Goal: Obtain resource: Obtain resource

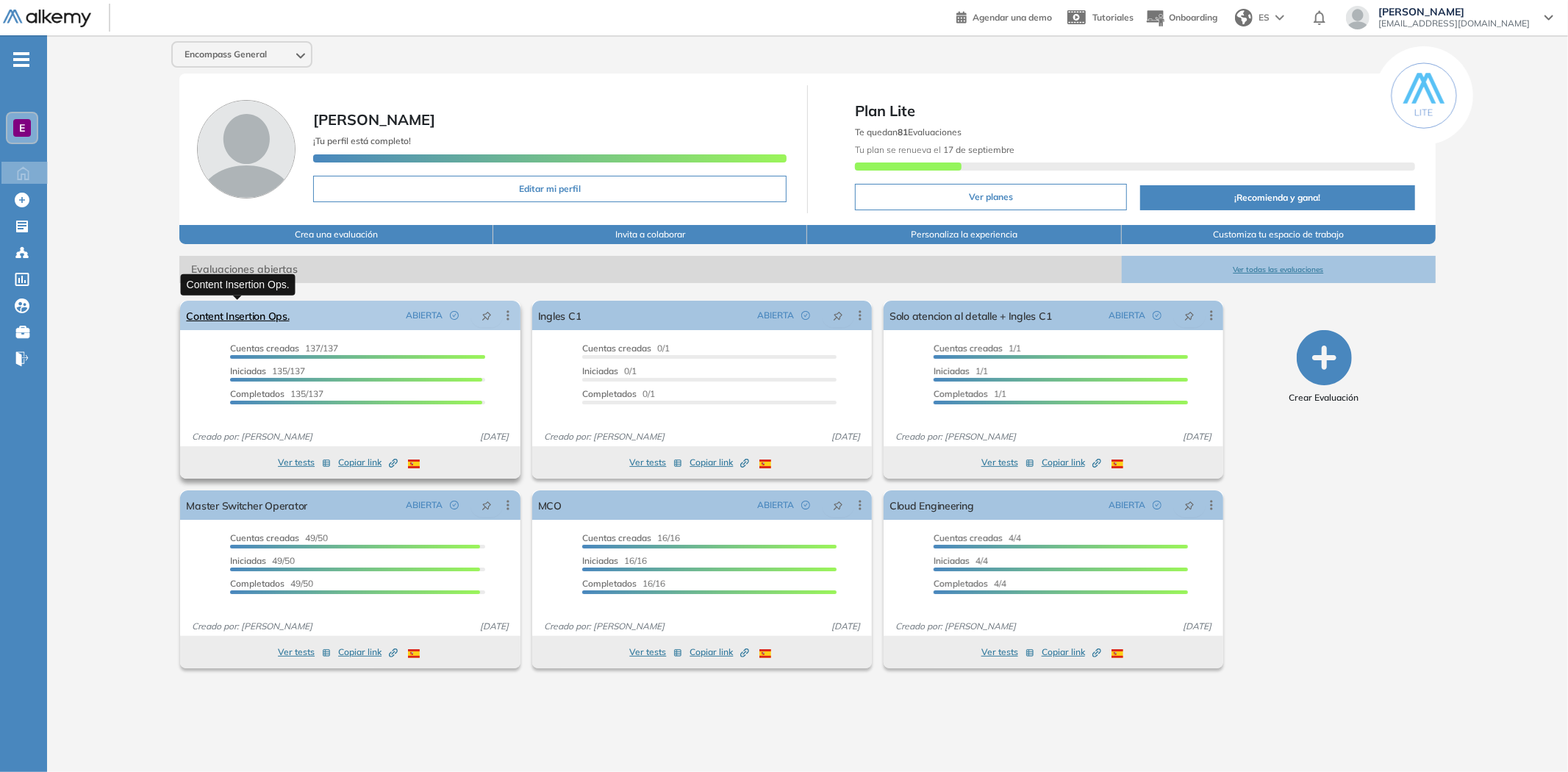
click at [267, 318] on link "Content Insertion Ops." at bounding box center [237, 315] width 103 height 29
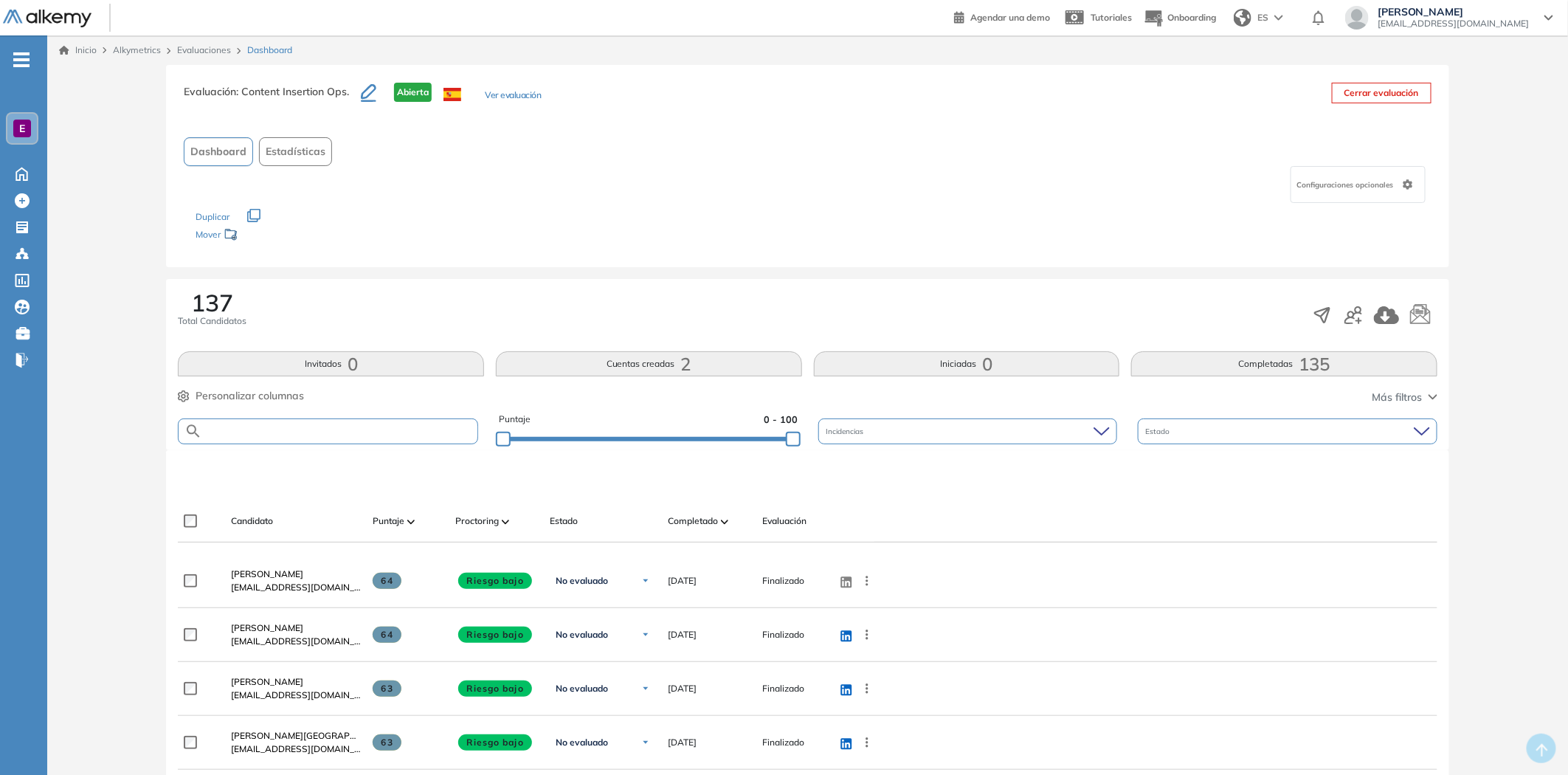
click at [327, 426] on input "text" at bounding box center [339, 431] width 275 height 11
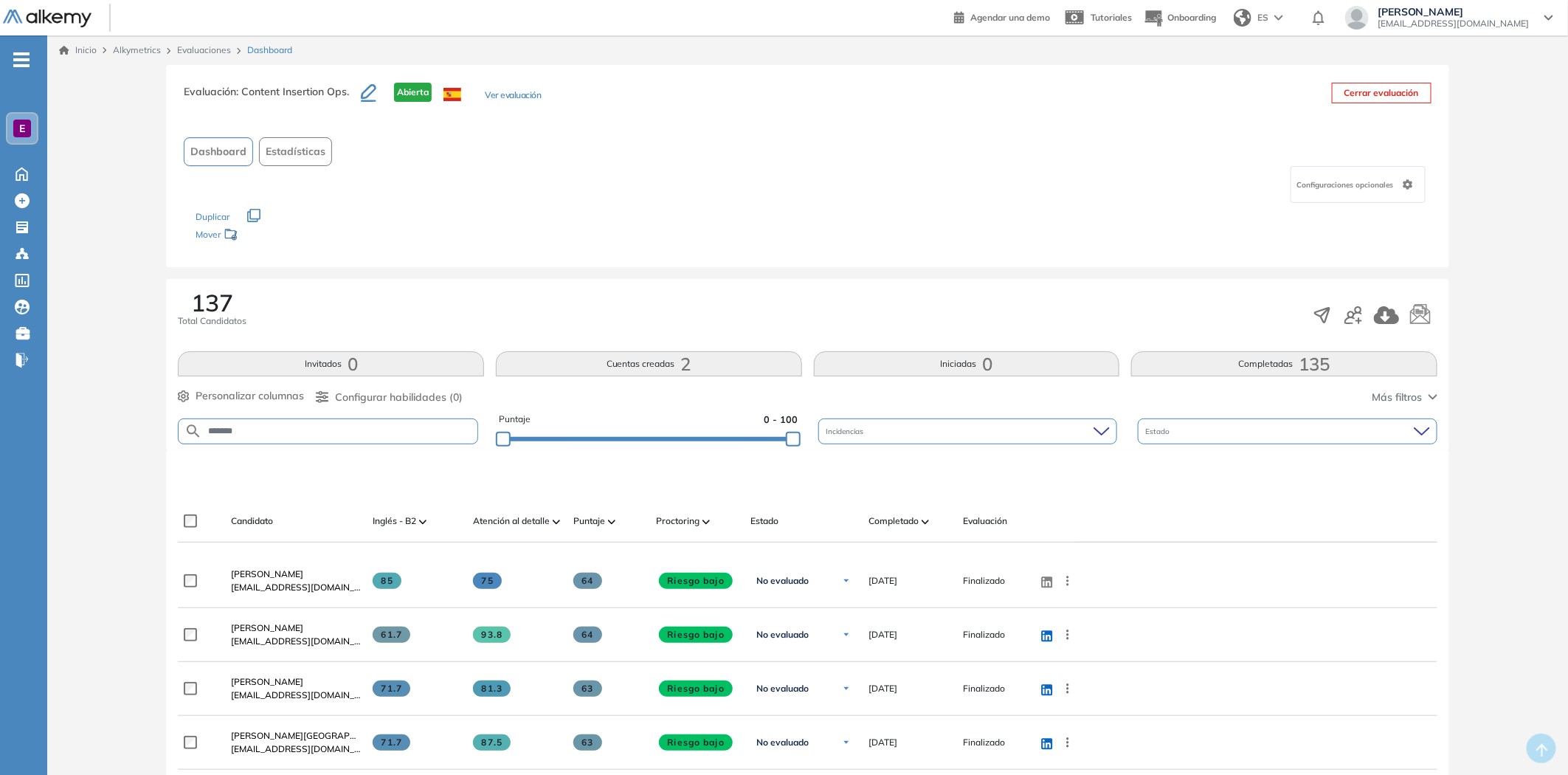
type input "*******"
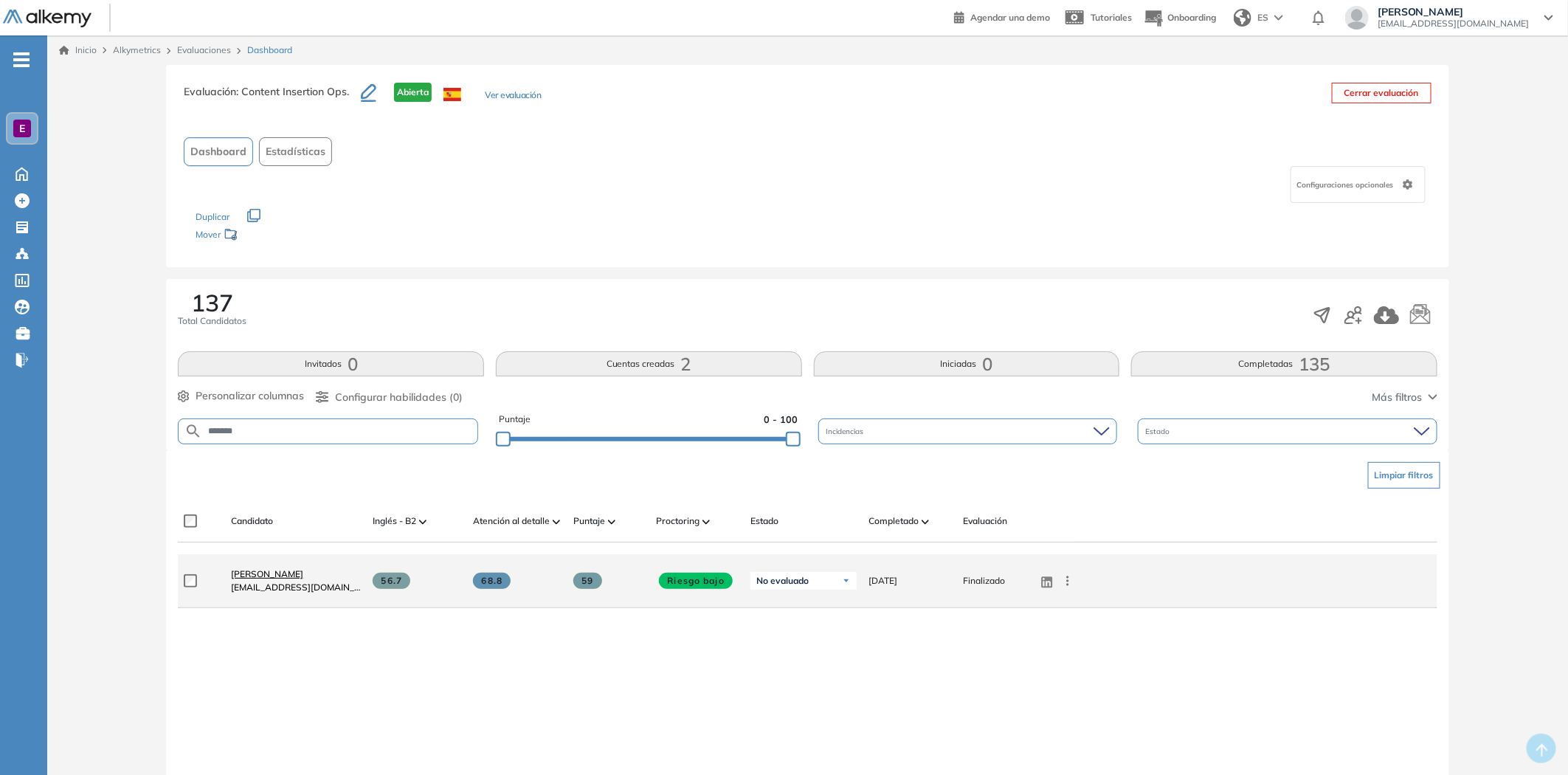
click at [300, 573] on span "[PERSON_NAME]" at bounding box center [267, 574] width 72 height 11
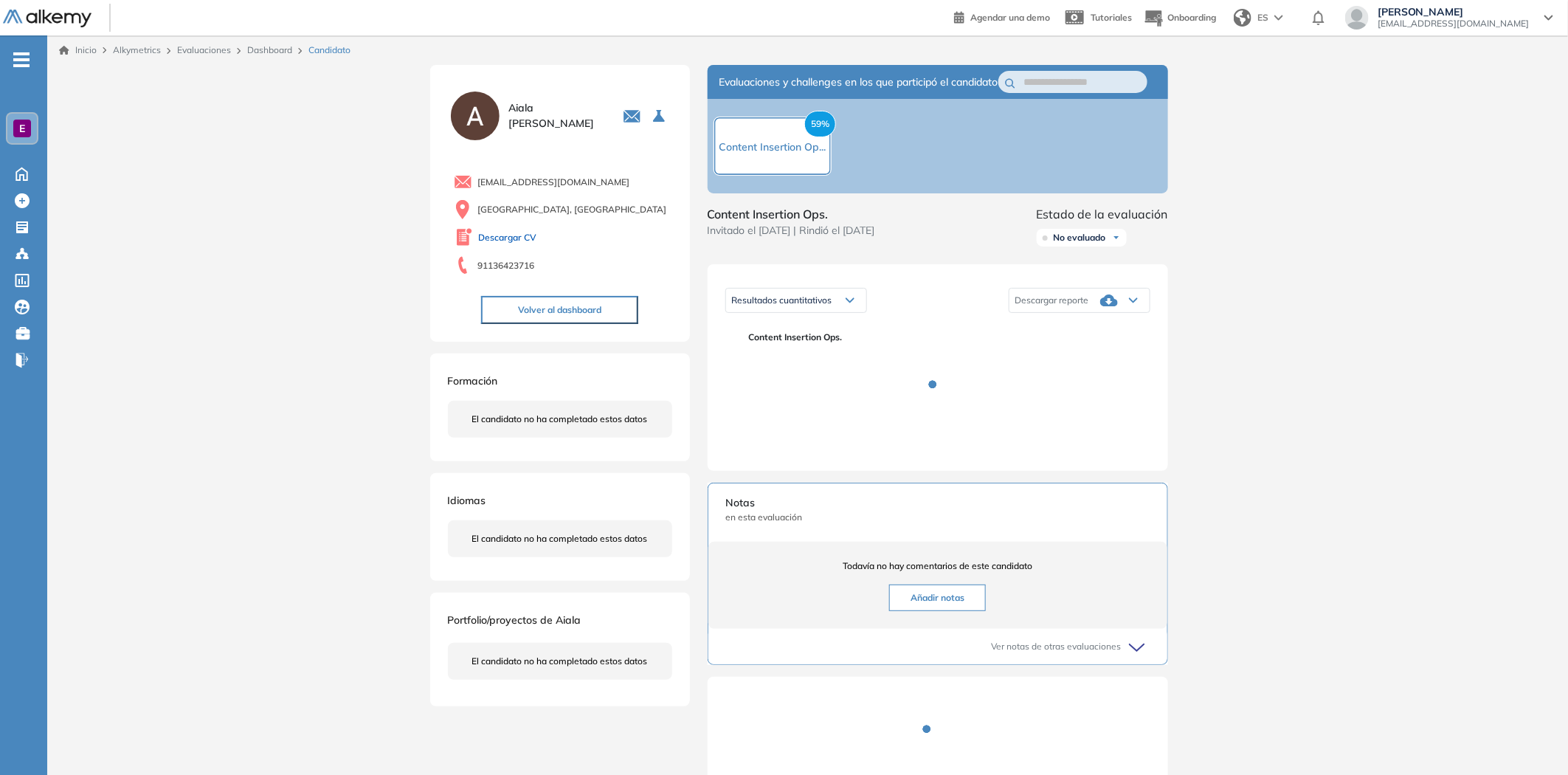
click at [500, 233] on link "Descargar CV" at bounding box center [508, 238] width 58 height 14
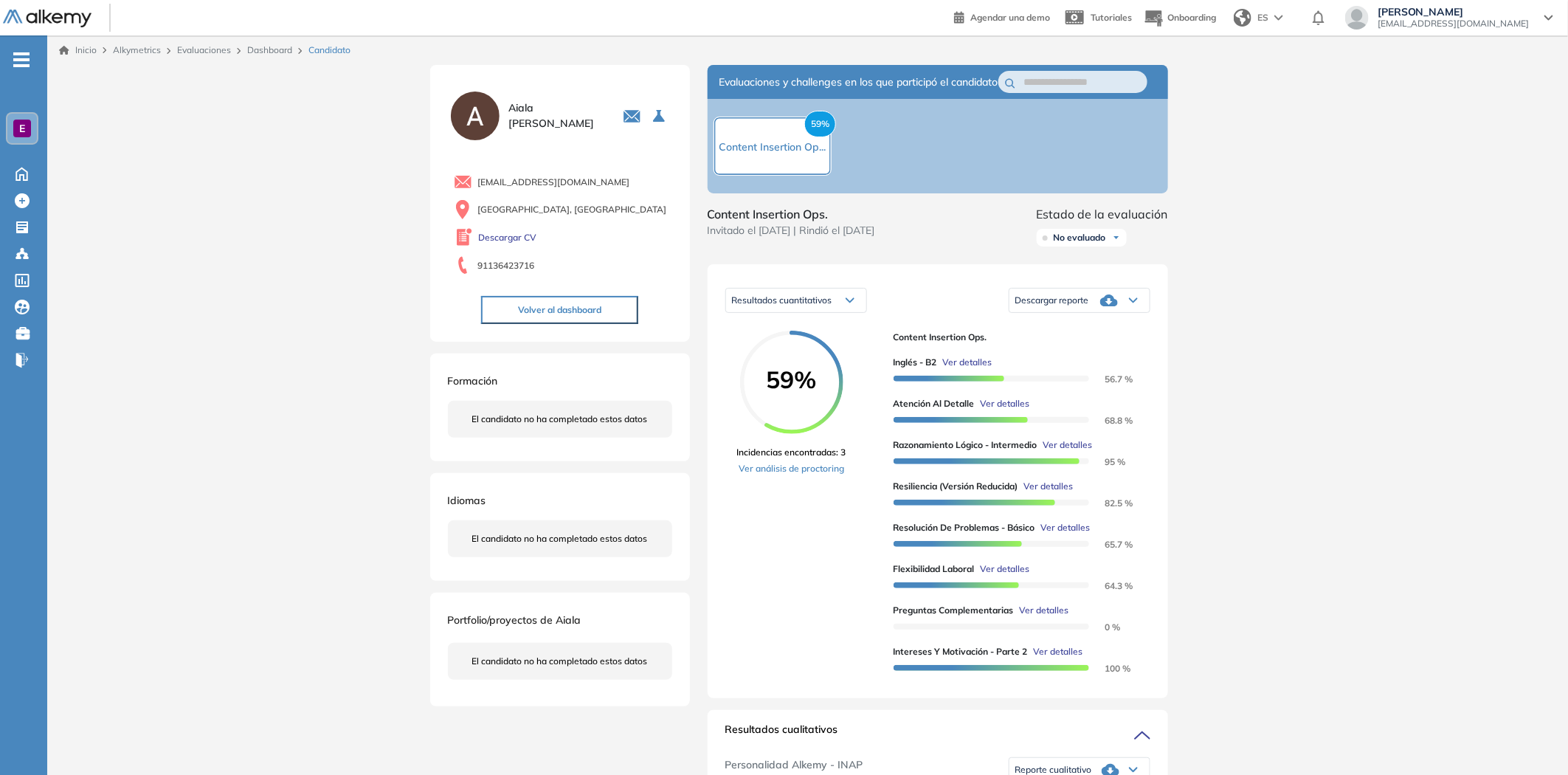
click at [257, 50] on link "Dashboard" at bounding box center [269, 49] width 45 height 11
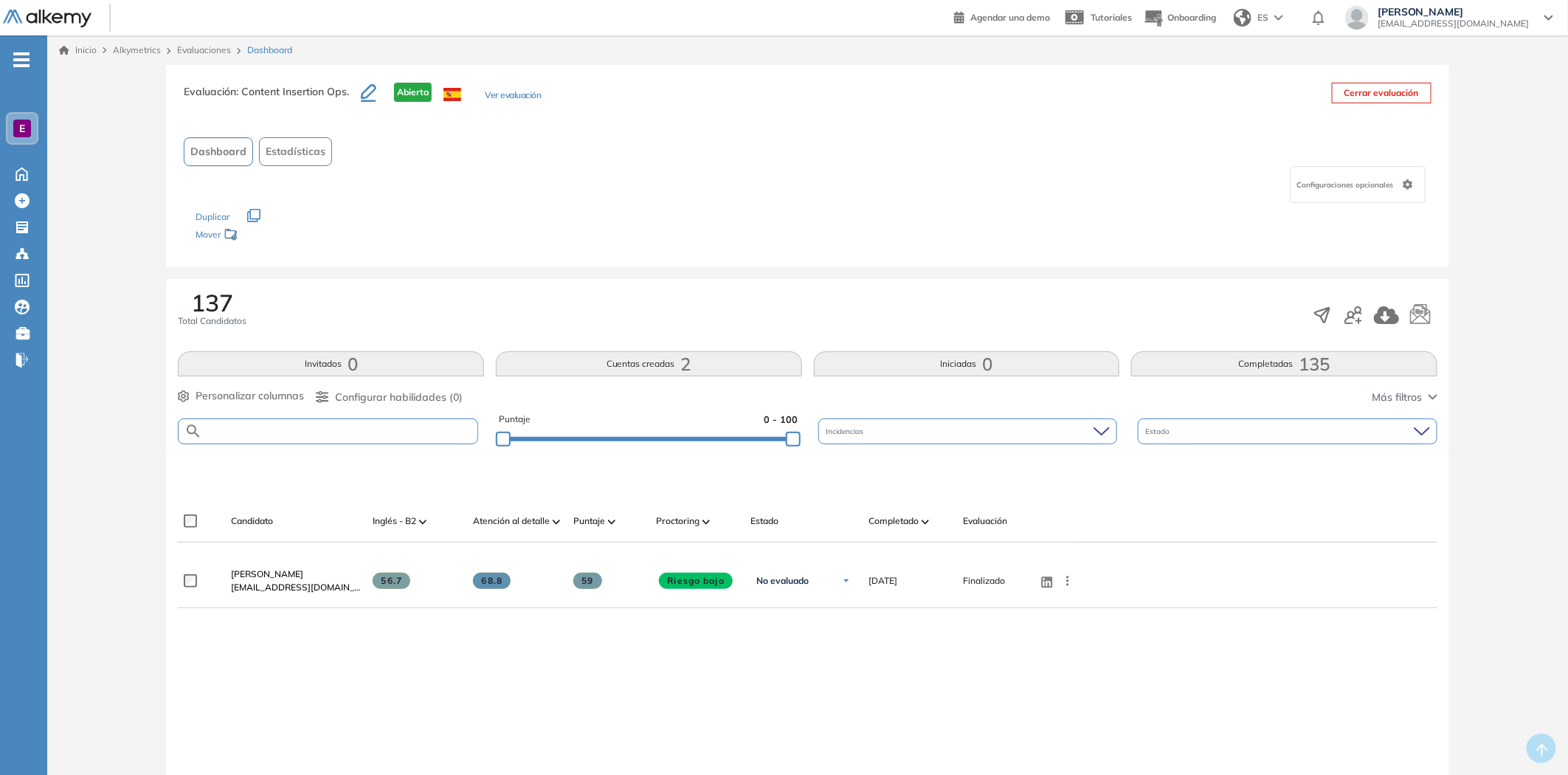
click at [281, 428] on input "text" at bounding box center [339, 431] width 275 height 11
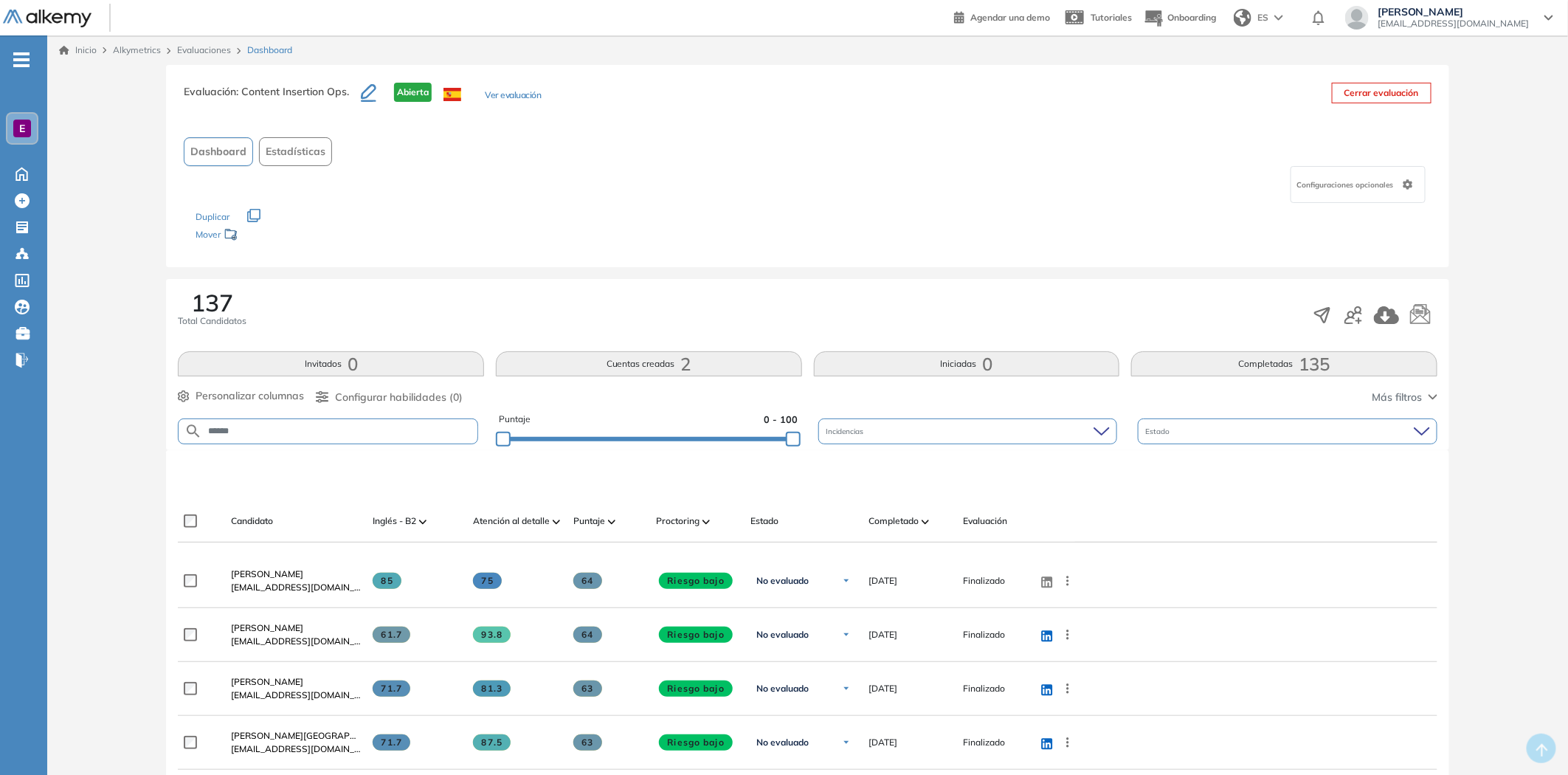
type input "******"
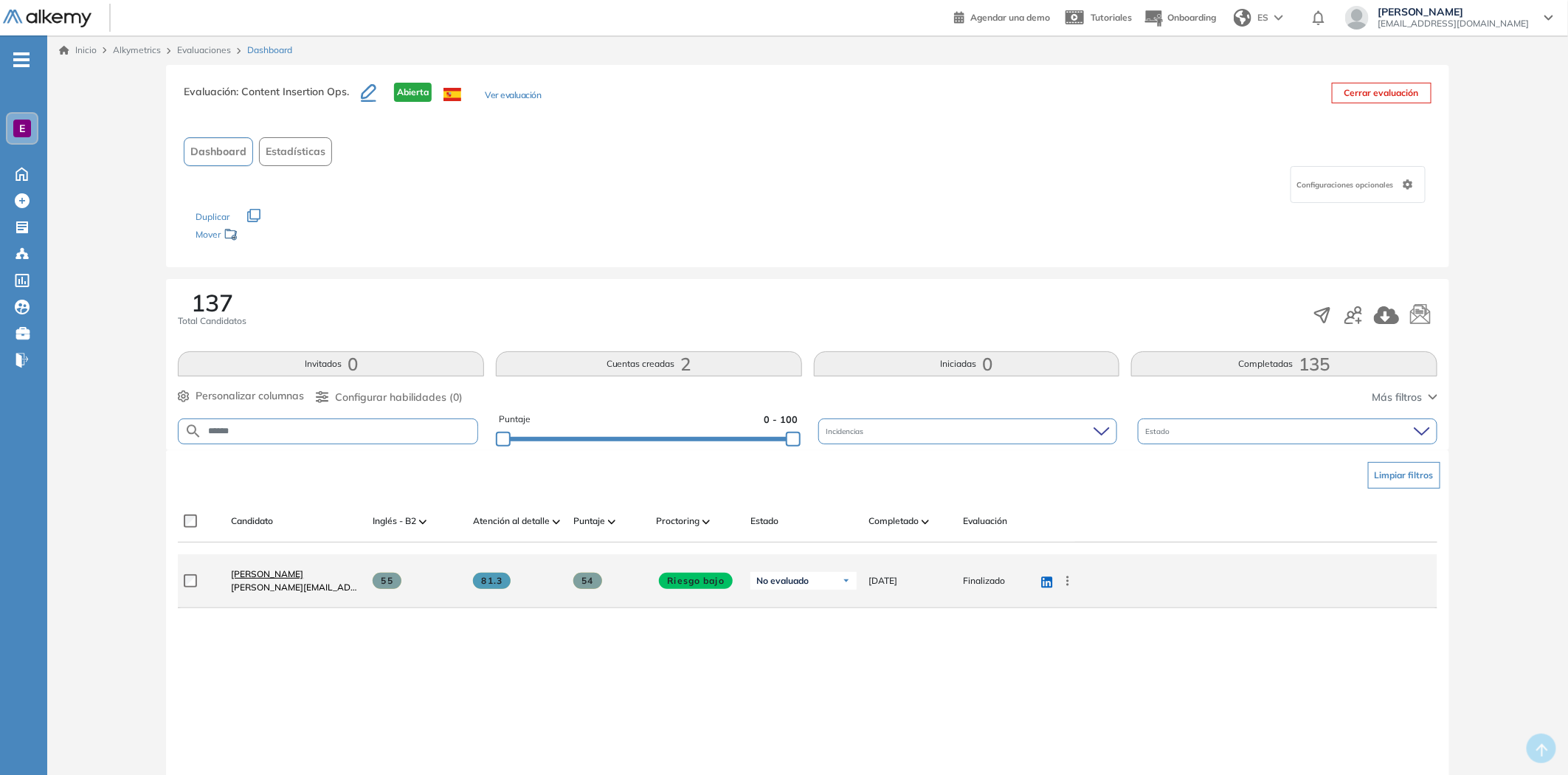
click at [270, 569] on span "[PERSON_NAME]" at bounding box center [267, 574] width 72 height 11
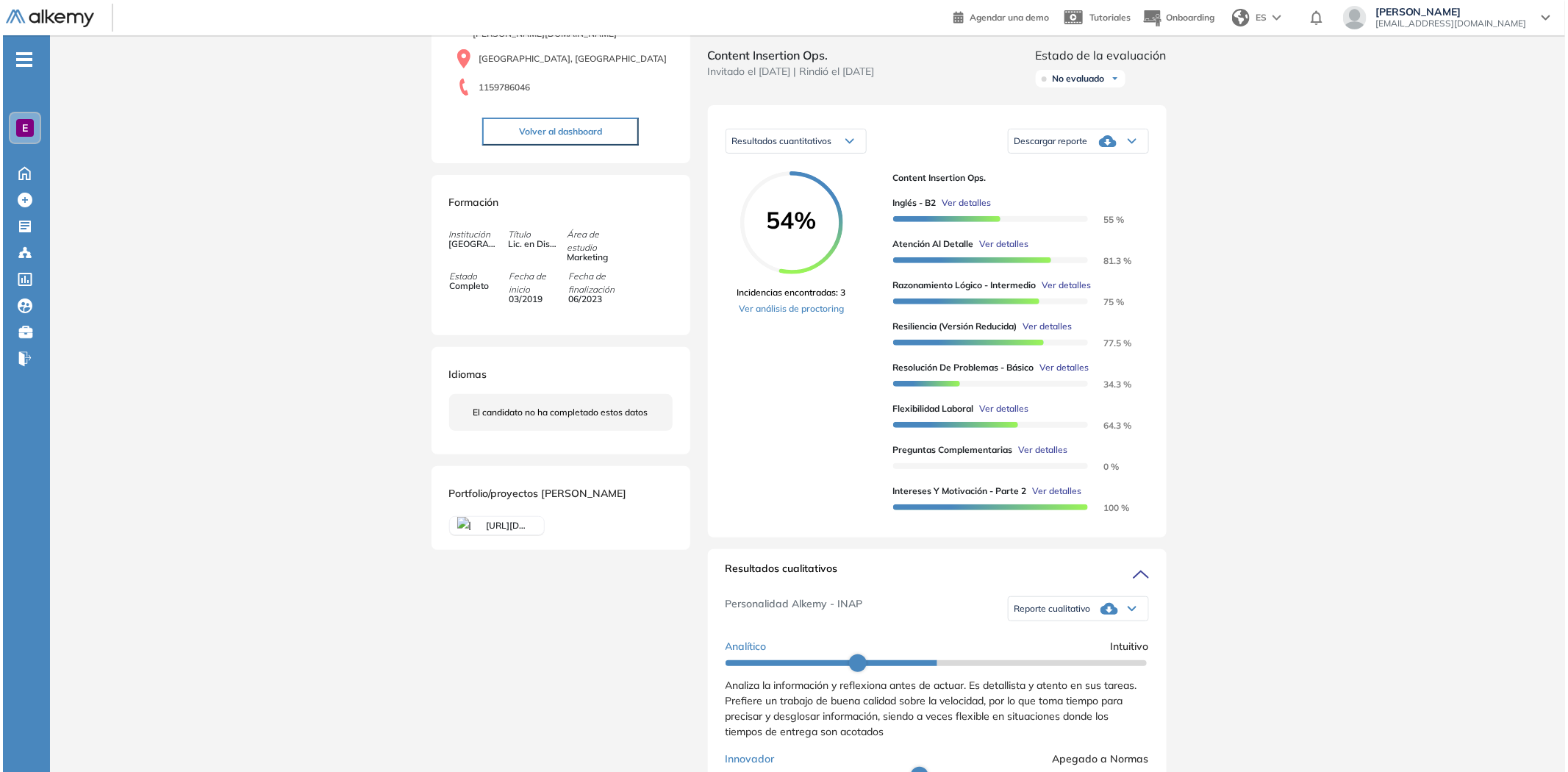
scroll to position [163, 0]
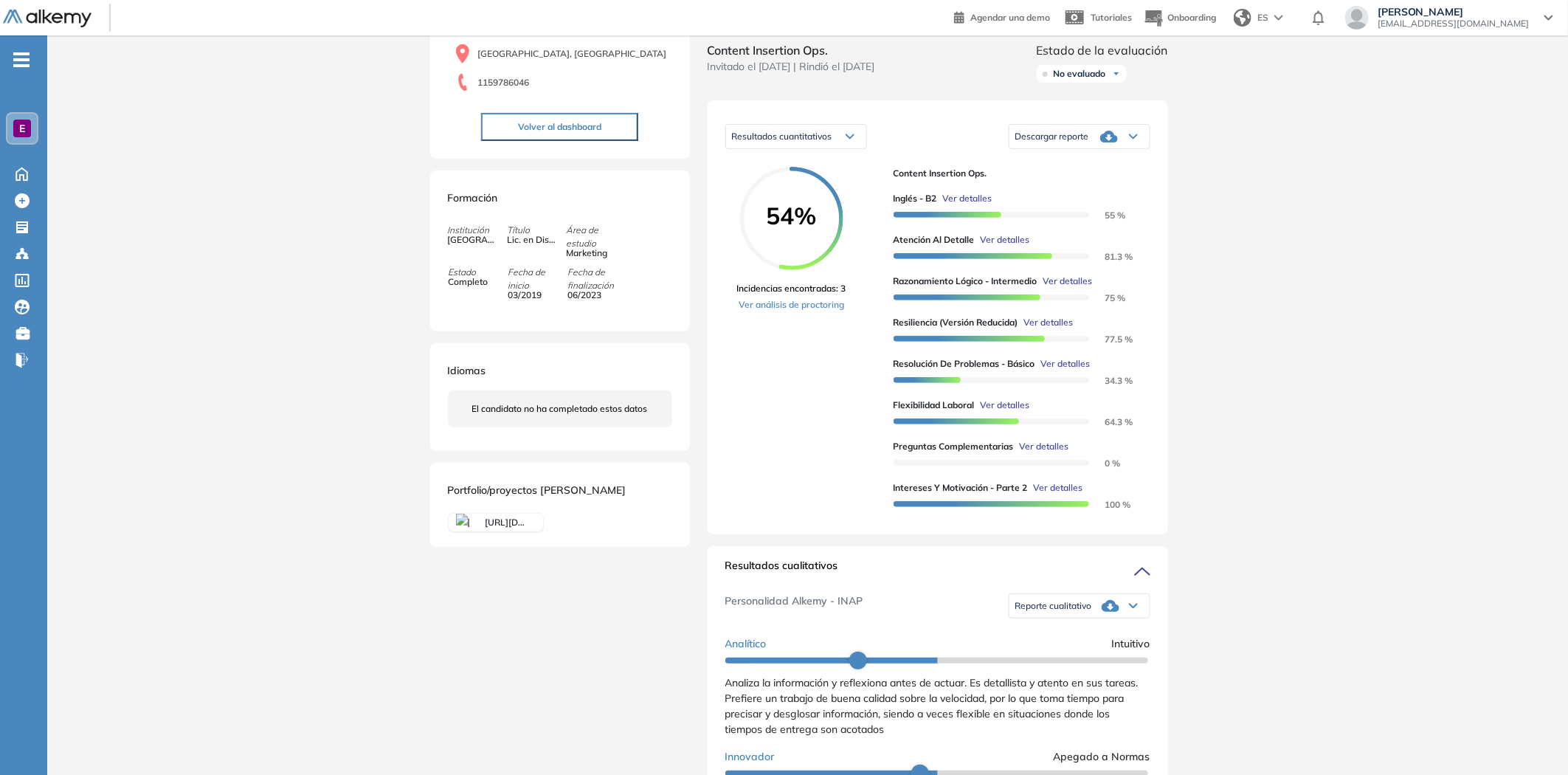
click at [1039, 453] on span "Ver detalles" at bounding box center [1044, 446] width 49 height 14
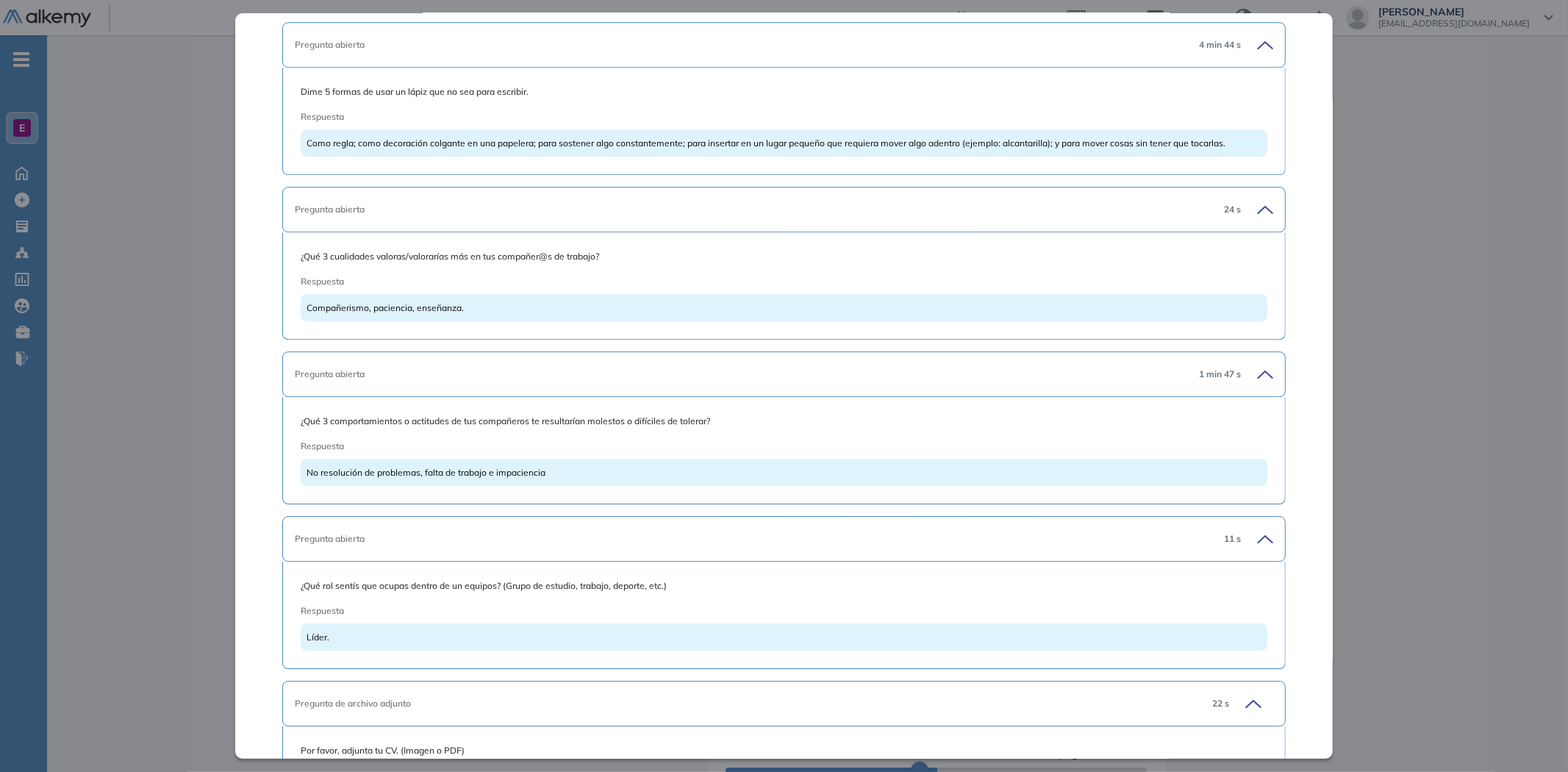
scroll to position [3784, 0]
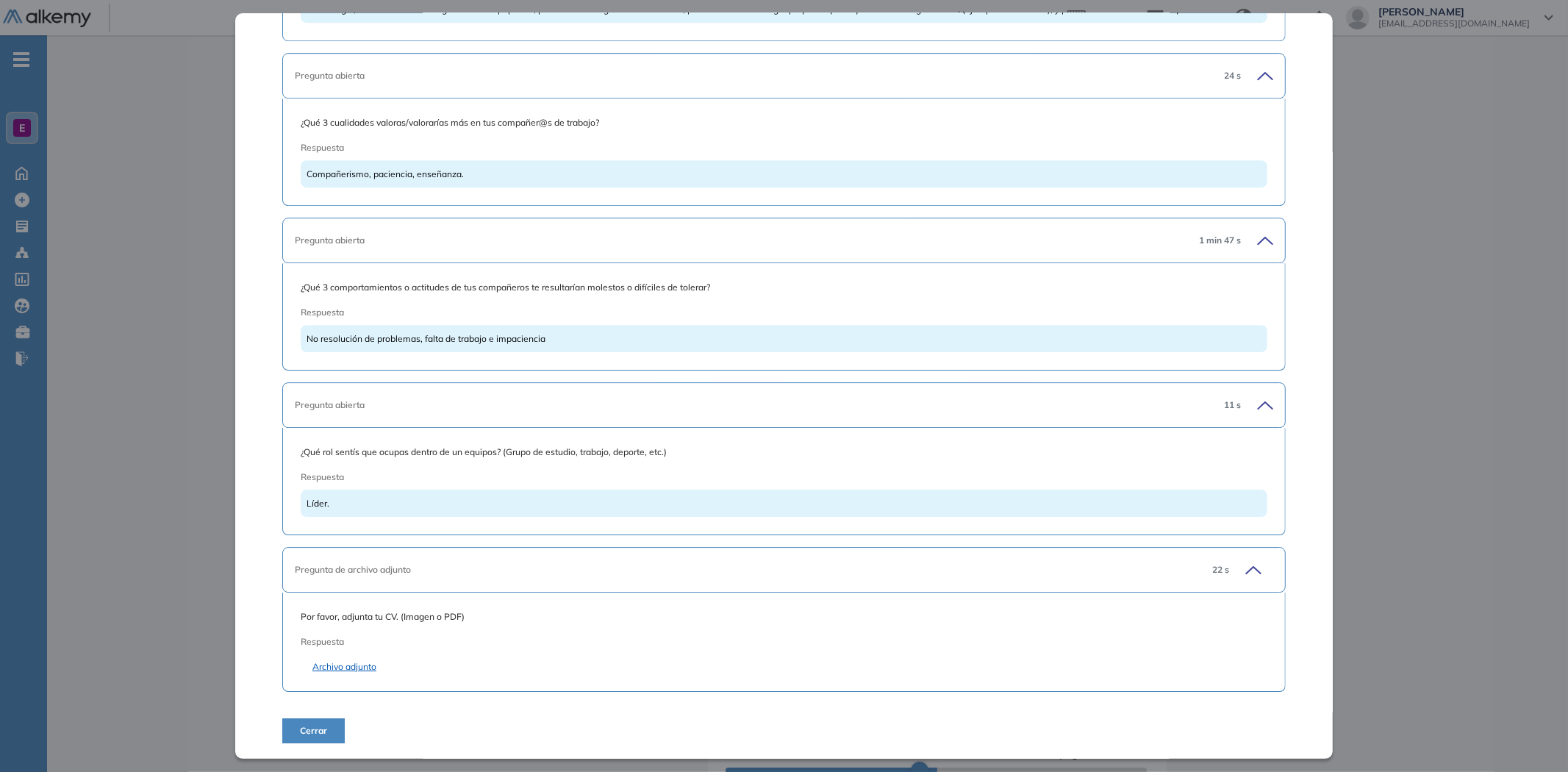
click at [341, 670] on link "Archivo adjunto" at bounding box center [784, 666] width 943 height 14
